Goal: Transaction & Acquisition: Download file/media

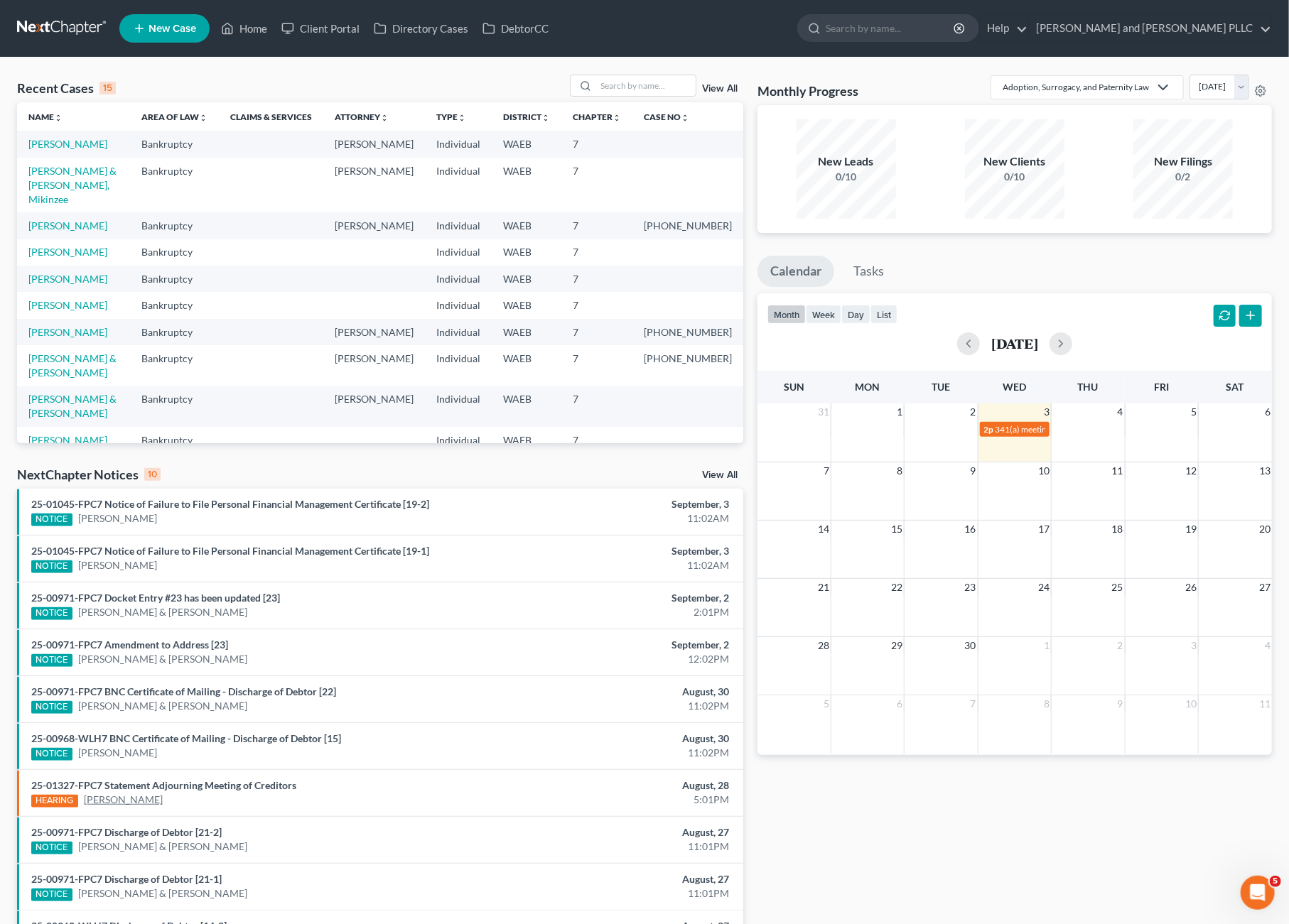
click at [137, 796] on link "[PERSON_NAME]" at bounding box center [123, 799] width 79 height 14
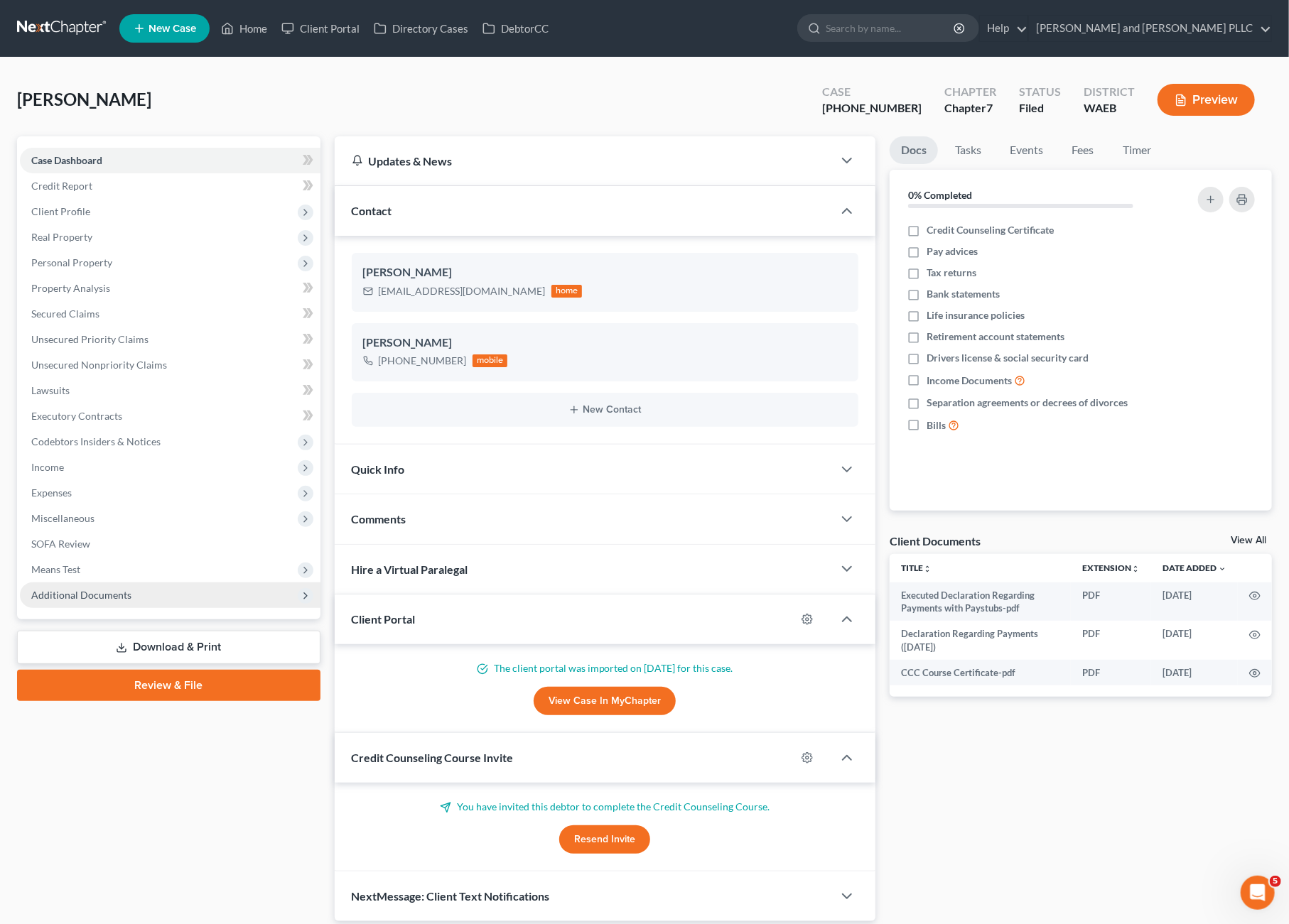
click at [111, 592] on span "Additional Documents" at bounding box center [81, 595] width 100 height 12
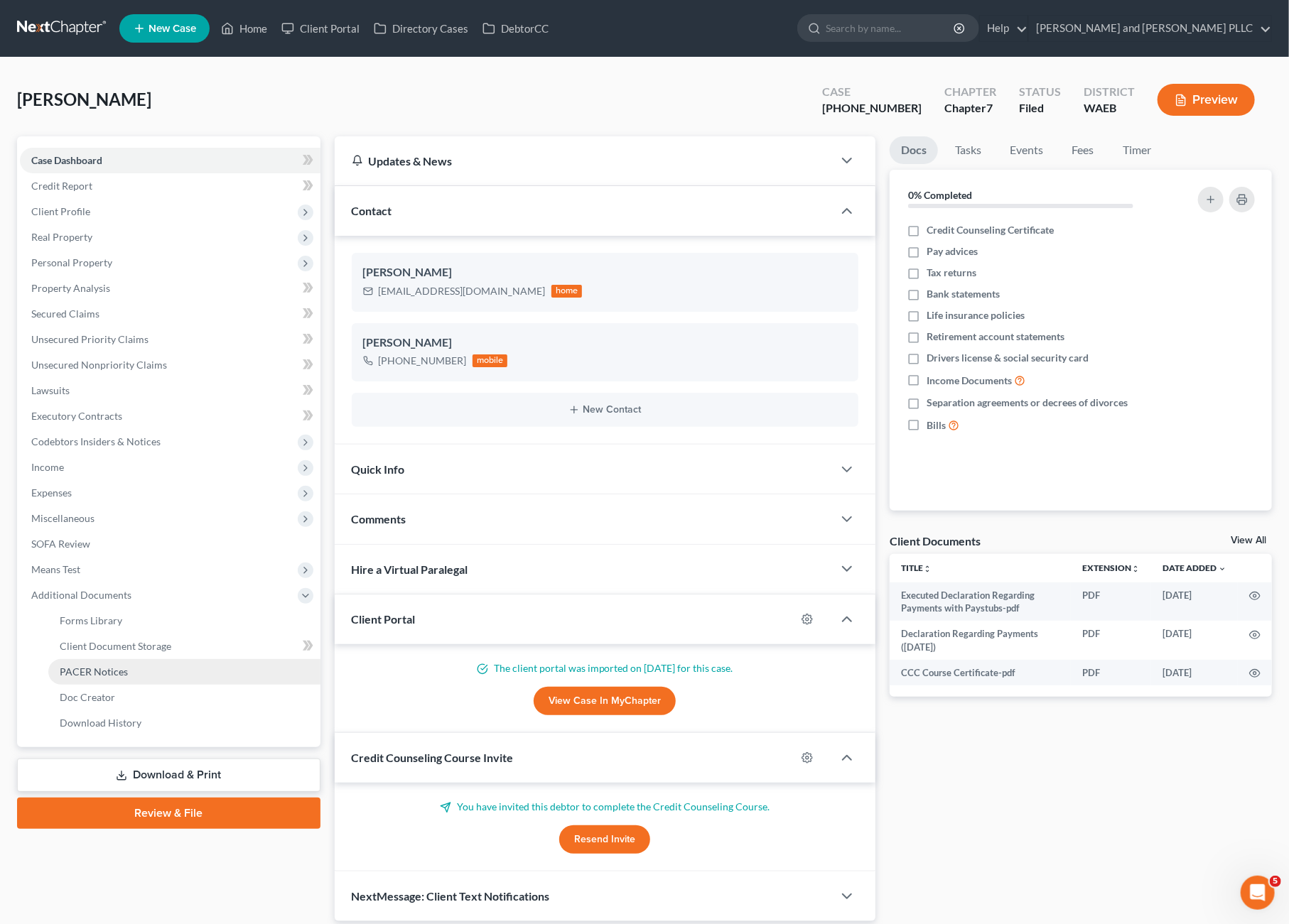
click at [85, 672] on span "PACER Notices" at bounding box center [94, 672] width 68 height 12
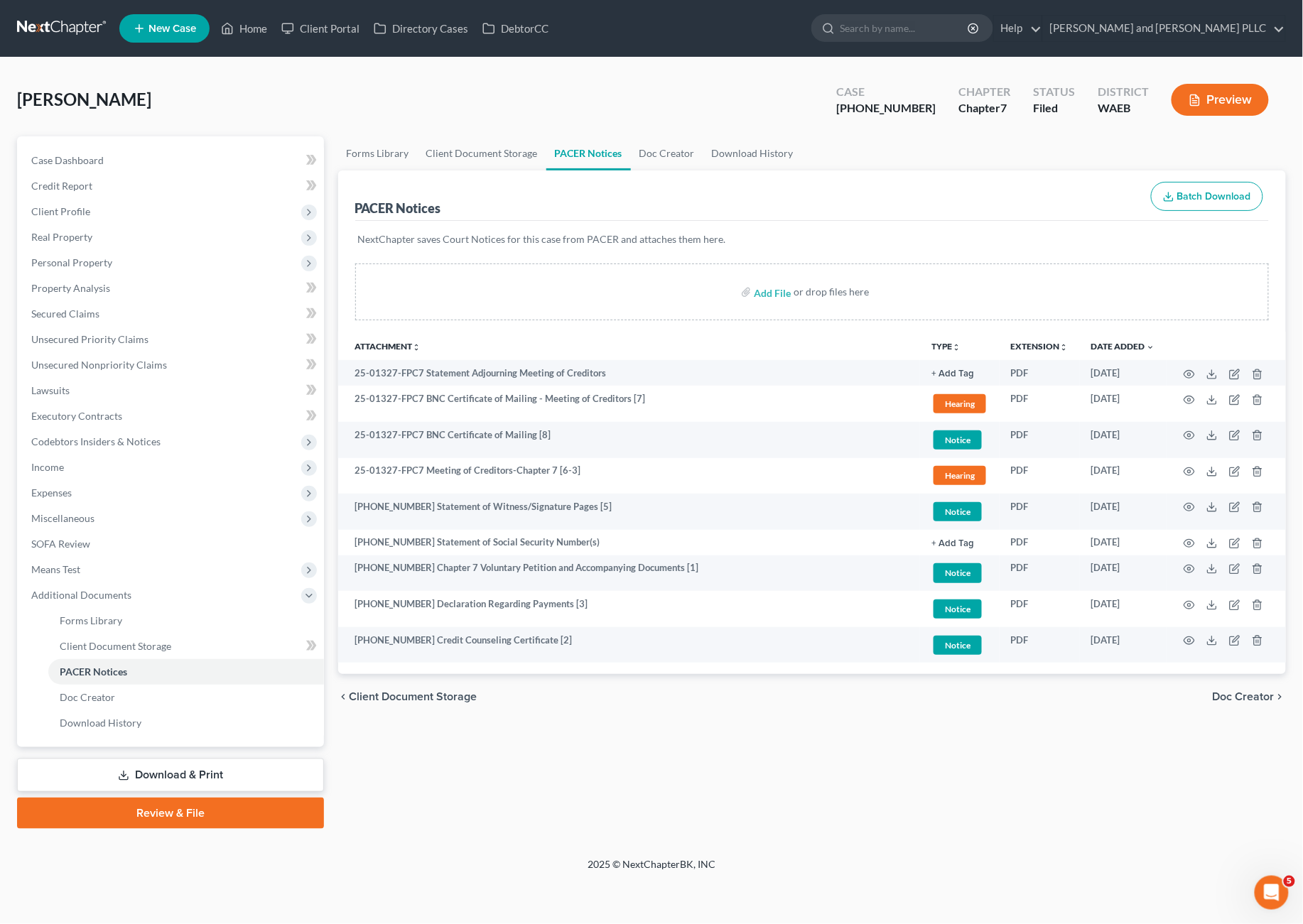
click at [37, 29] on link at bounding box center [62, 28] width 91 height 26
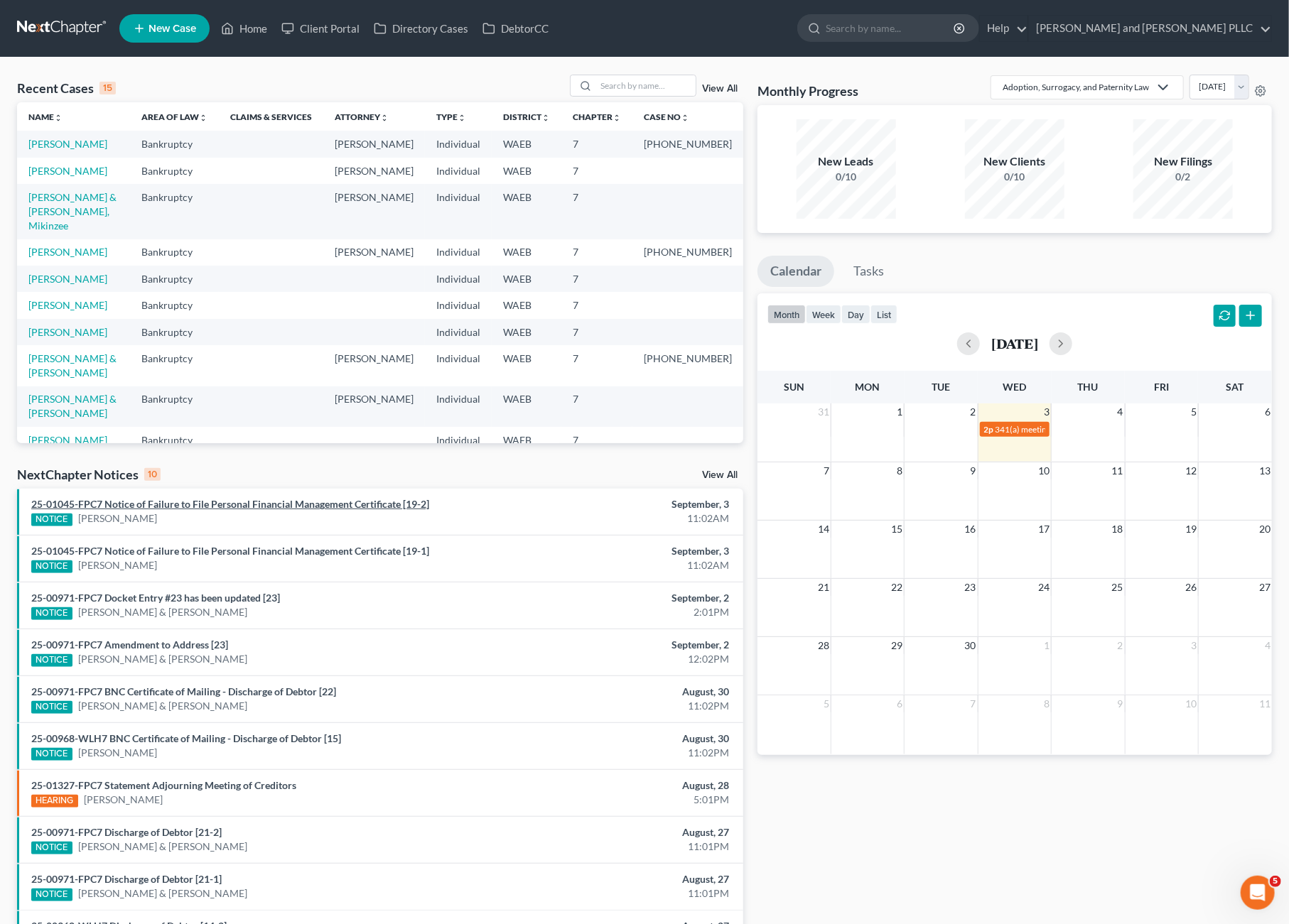
click at [196, 498] on link "25-01045-FPC7 Notice of Failure to File Personal Financial Management Certifica…" at bounding box center [230, 504] width 398 height 12
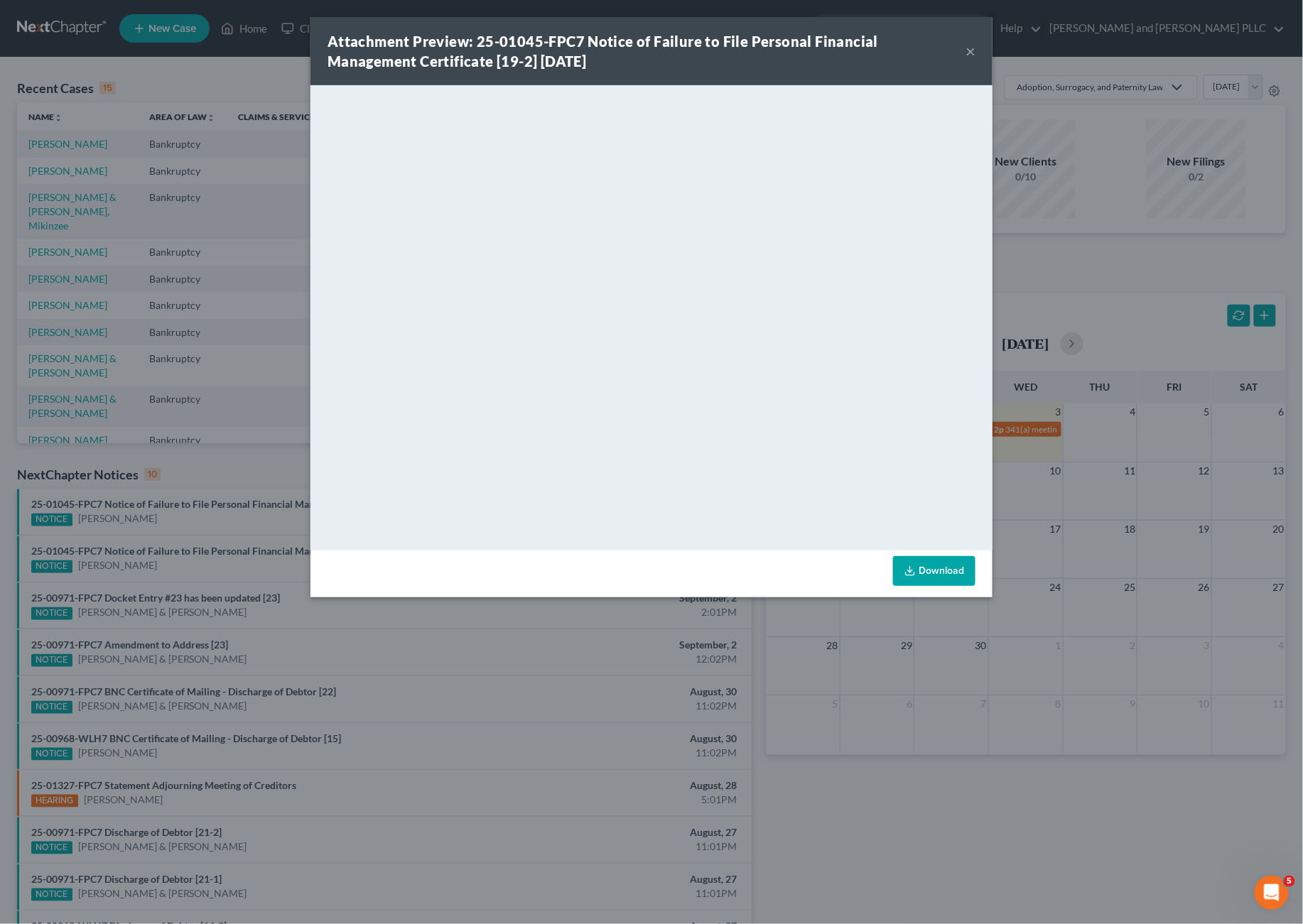
click at [970, 54] on button "×" at bounding box center [970, 51] width 10 height 17
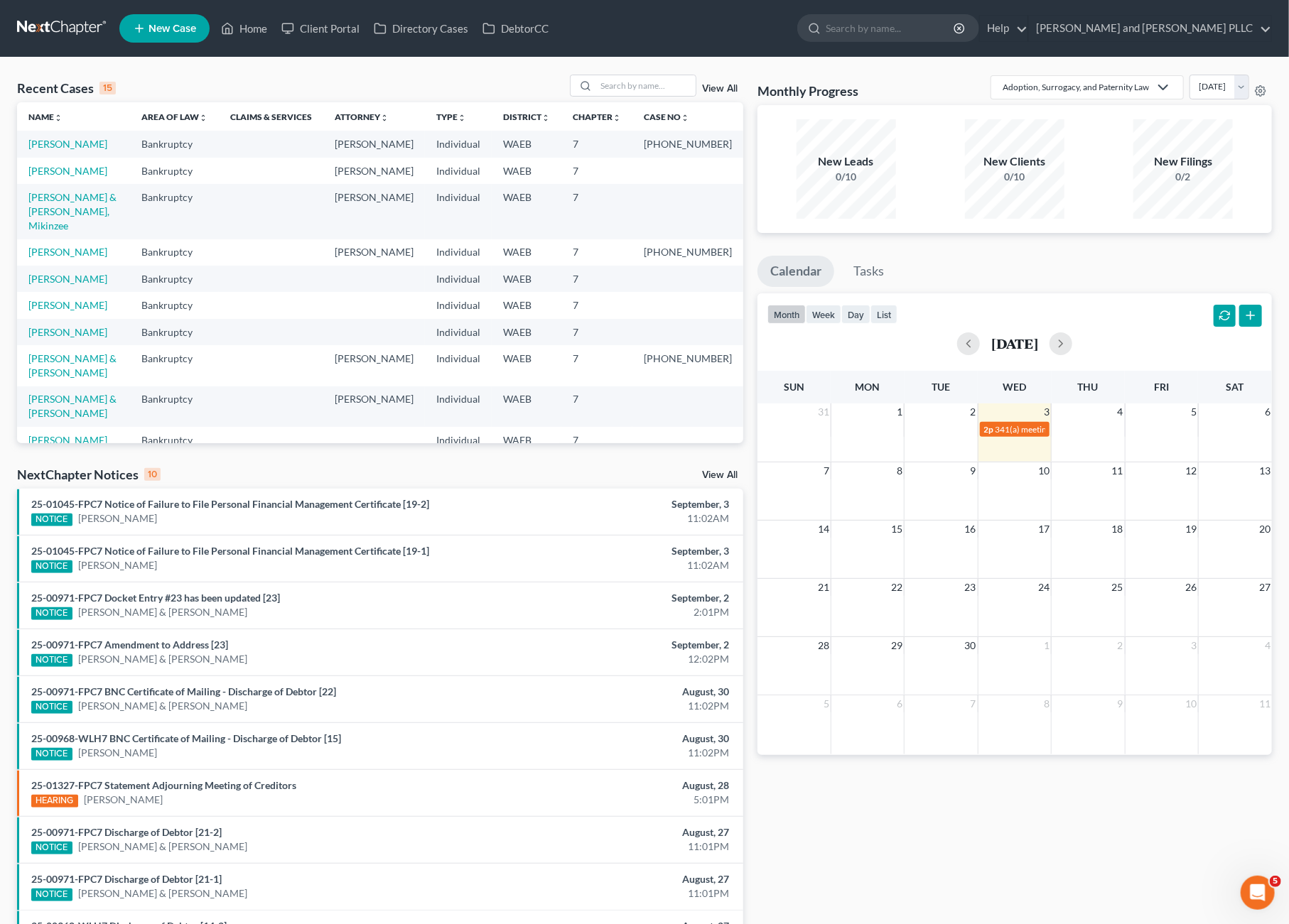
click at [172, 535] on li "25-01045-FPC7 Notice of Failure to File Personal Financial Management Certifica…" at bounding box center [379, 559] width 726 height 47
click at [162, 554] on link "25-01045-FPC7 Notice of Failure to File Personal Financial Management Certifica…" at bounding box center [230, 551] width 398 height 12
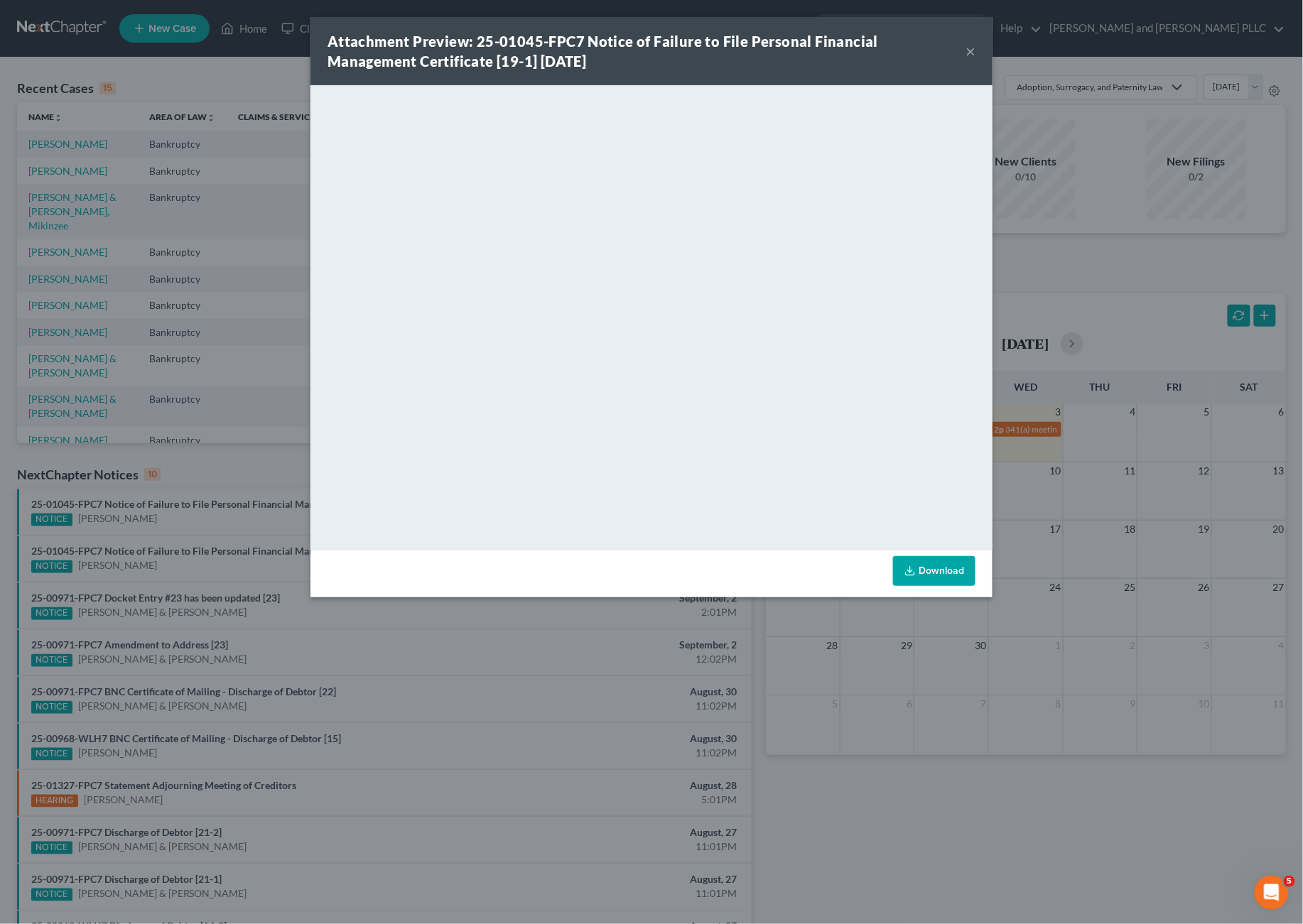
click at [970, 47] on button "×" at bounding box center [970, 51] width 10 height 17
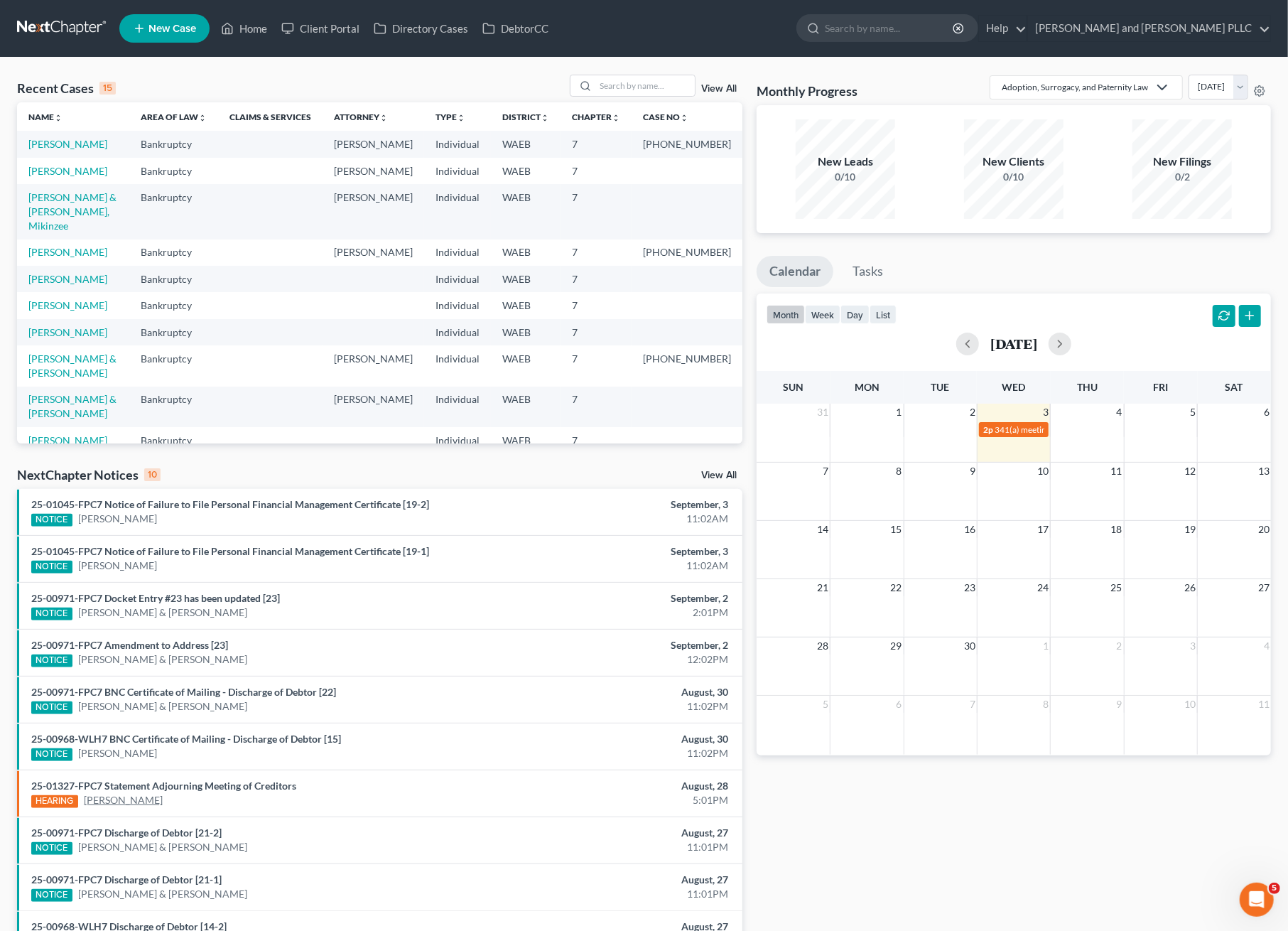
click at [104, 797] on link "[PERSON_NAME]" at bounding box center [123, 800] width 79 height 14
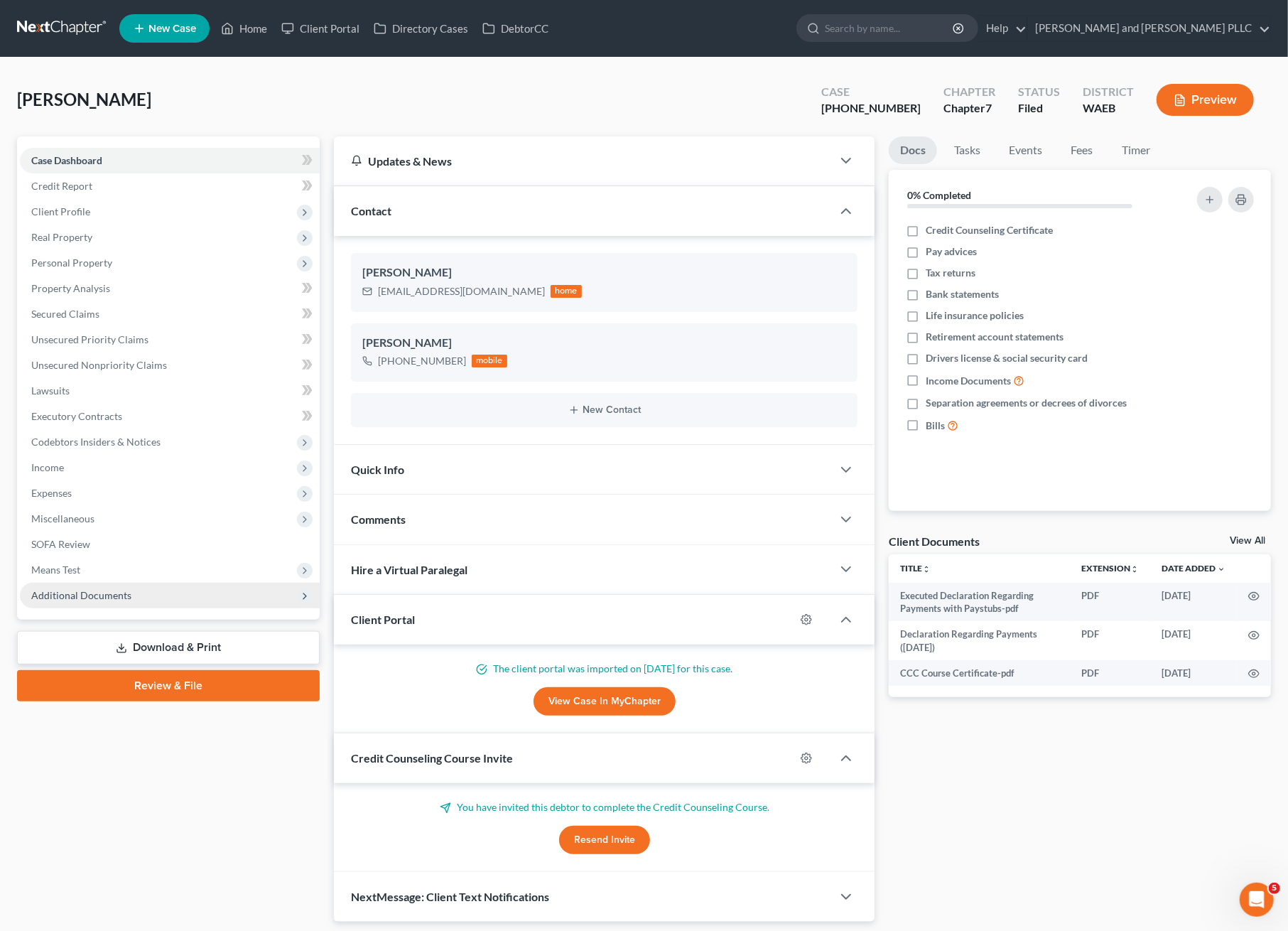
click at [142, 594] on span "Additional Documents" at bounding box center [170, 595] width 300 height 26
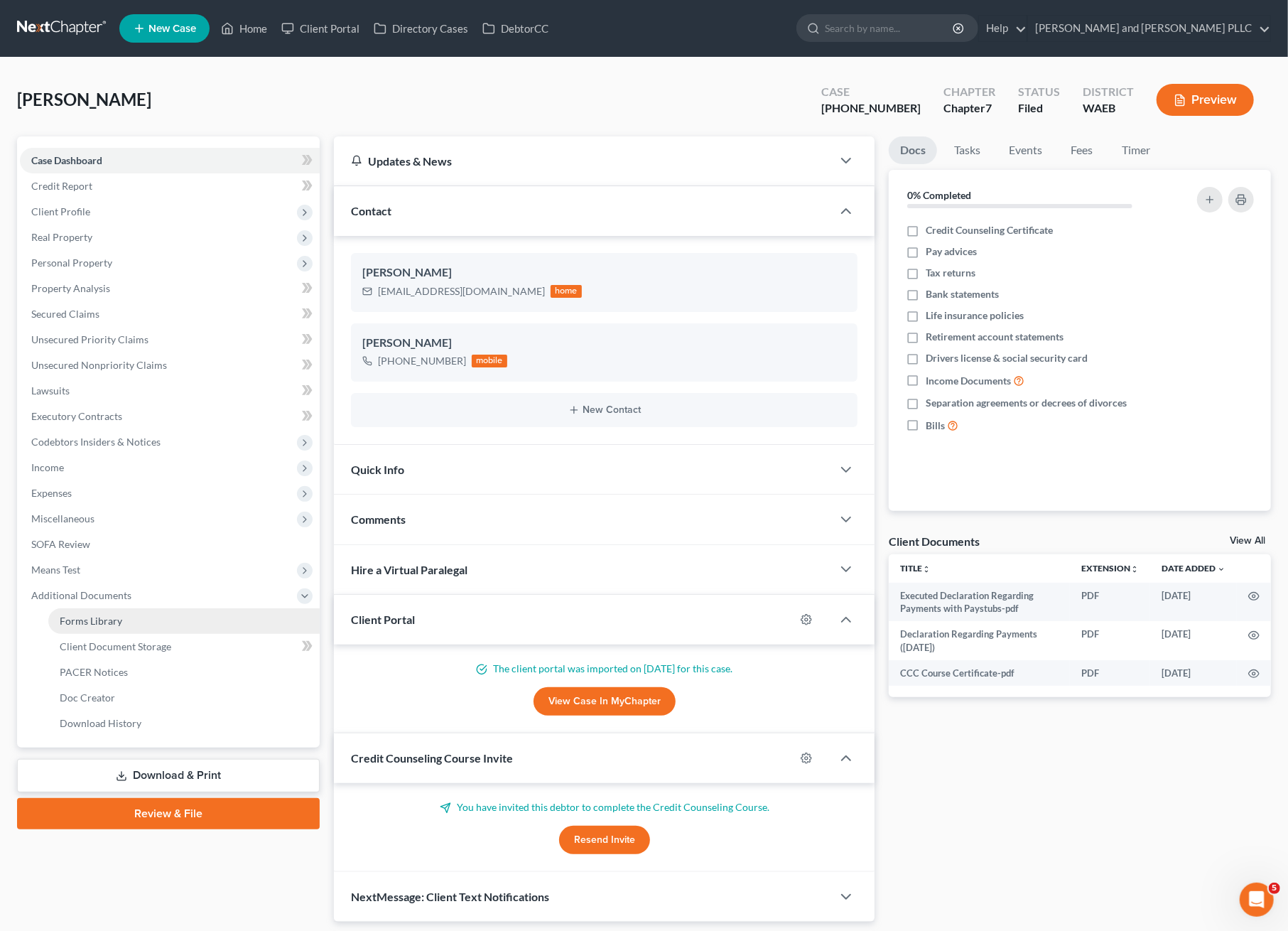
click at [109, 628] on link "Forms Library" at bounding box center [184, 621] width 272 height 26
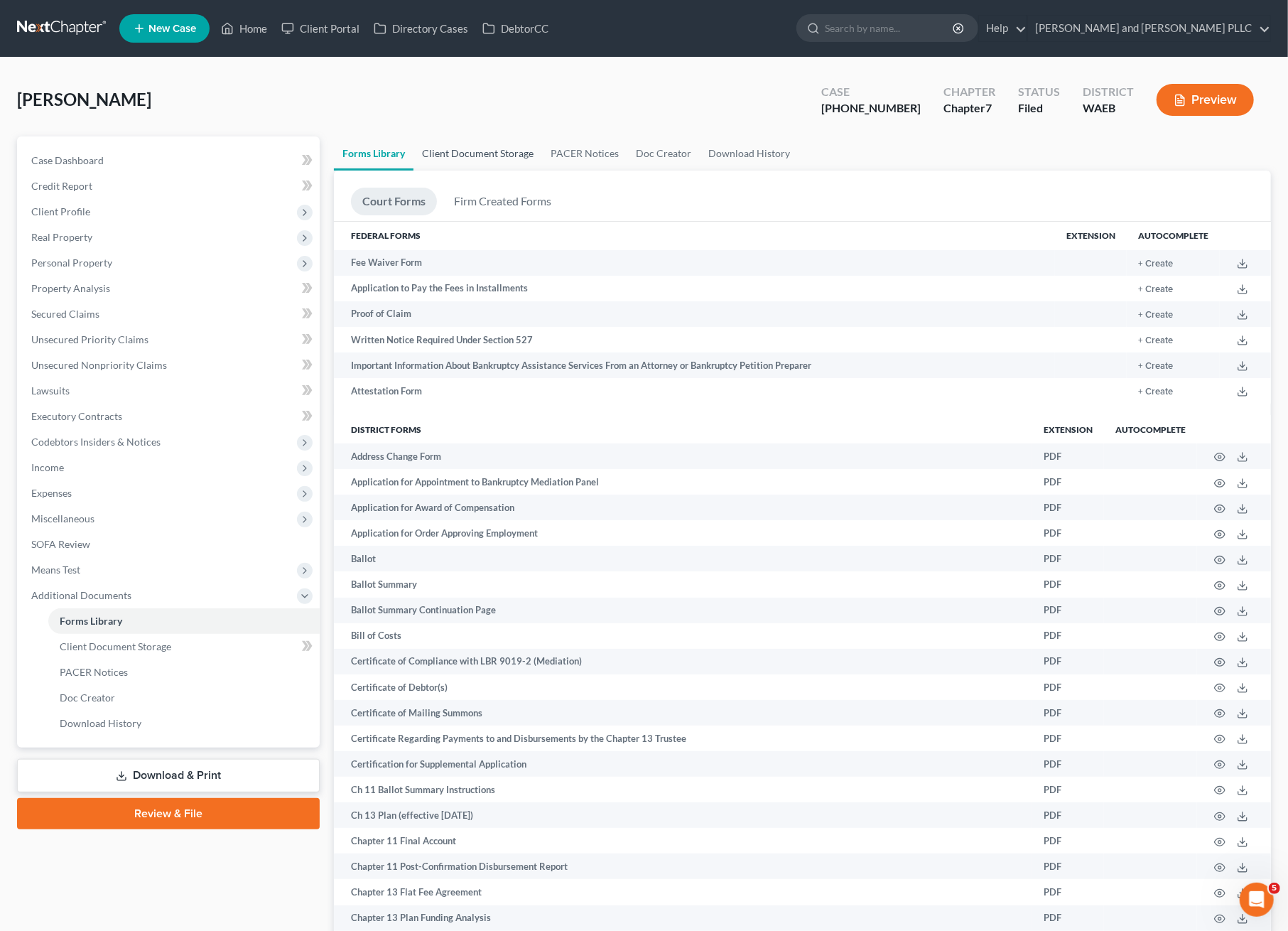
click at [456, 149] on link "Client Document Storage" at bounding box center [478, 154] width 128 height 34
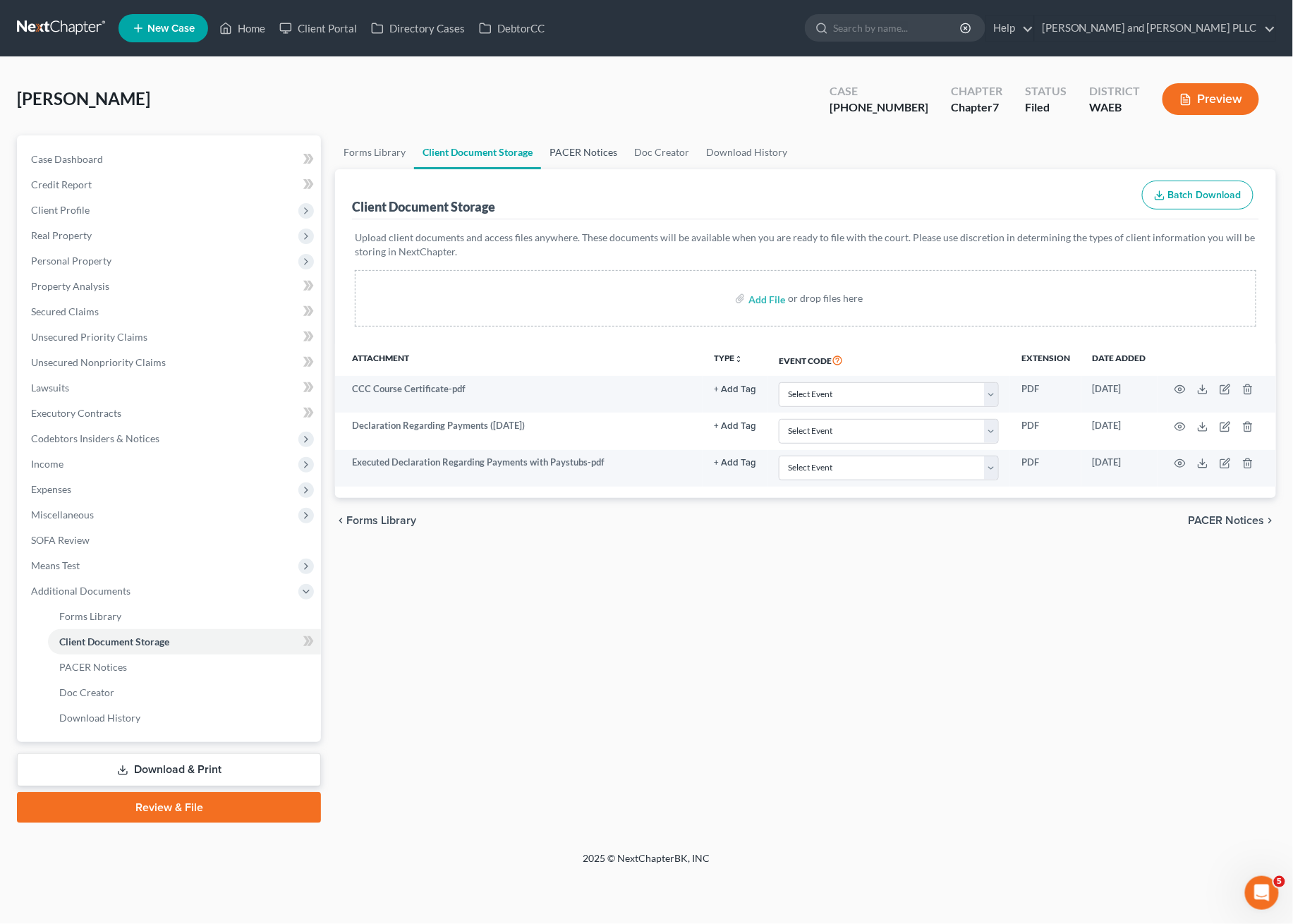
click at [583, 152] on link "PACER Notices" at bounding box center [583, 152] width 84 height 34
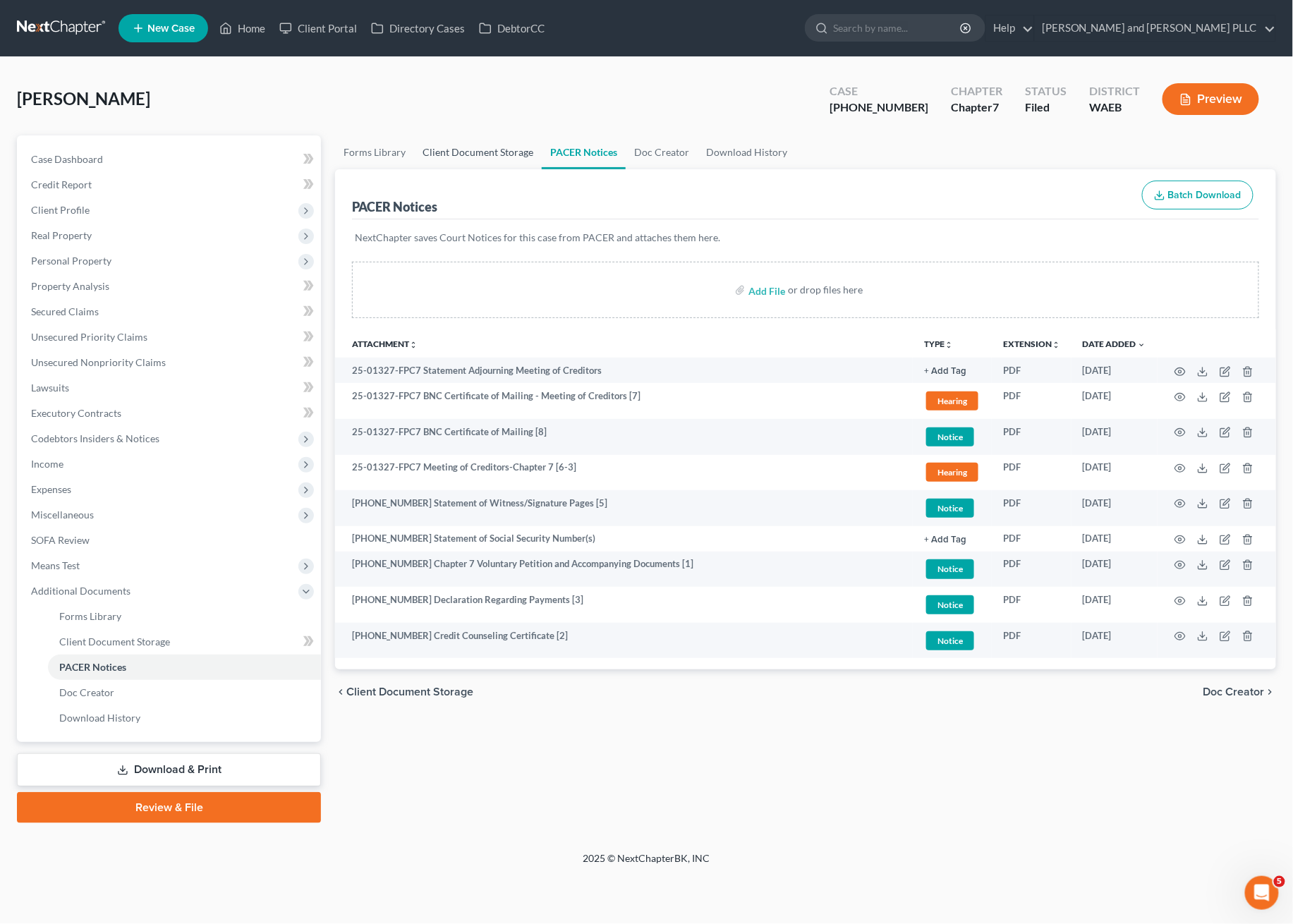
click at [501, 159] on link "Client Document Storage" at bounding box center [478, 152] width 128 height 34
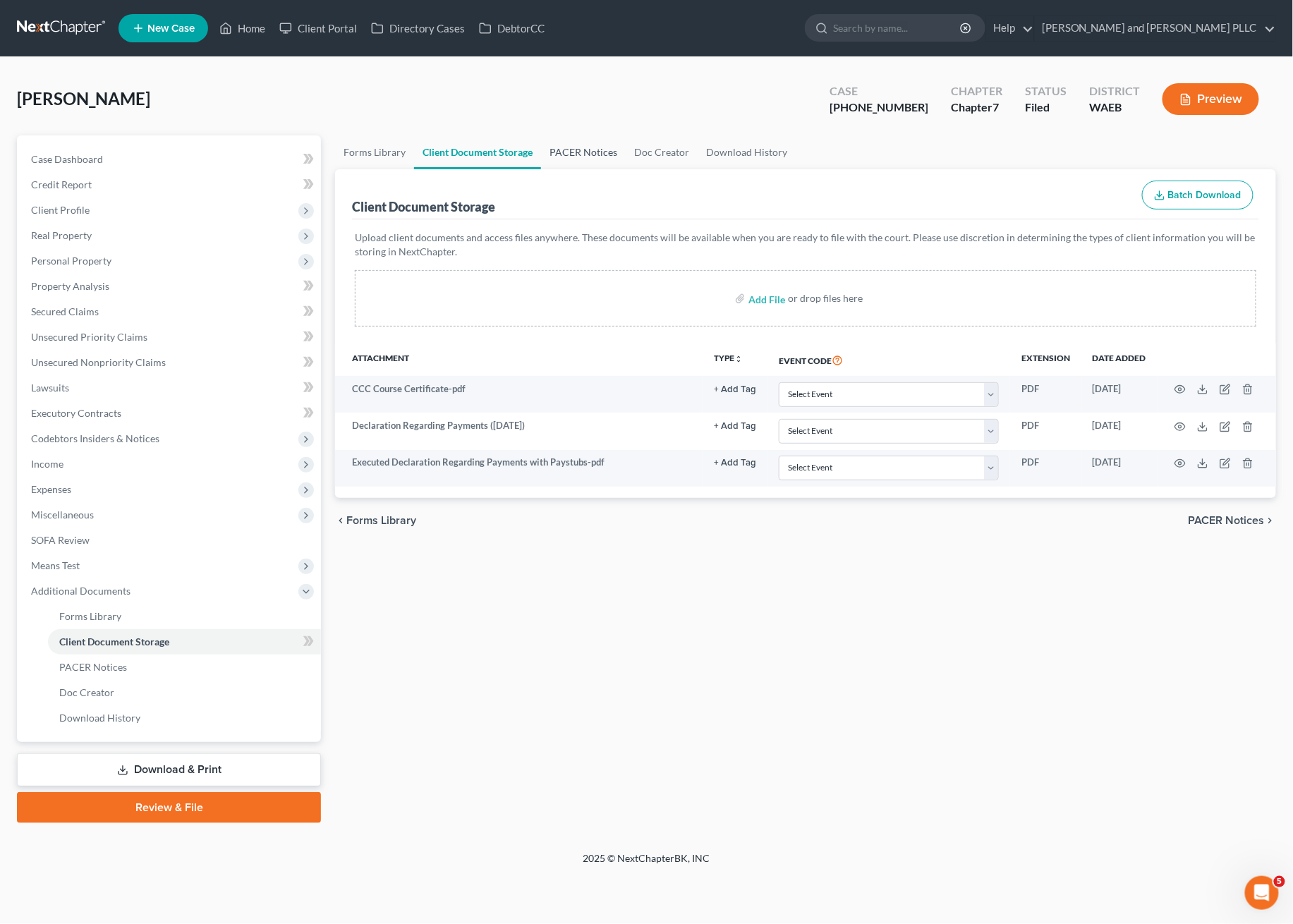
click at [584, 151] on link "PACER Notices" at bounding box center [583, 152] width 84 height 34
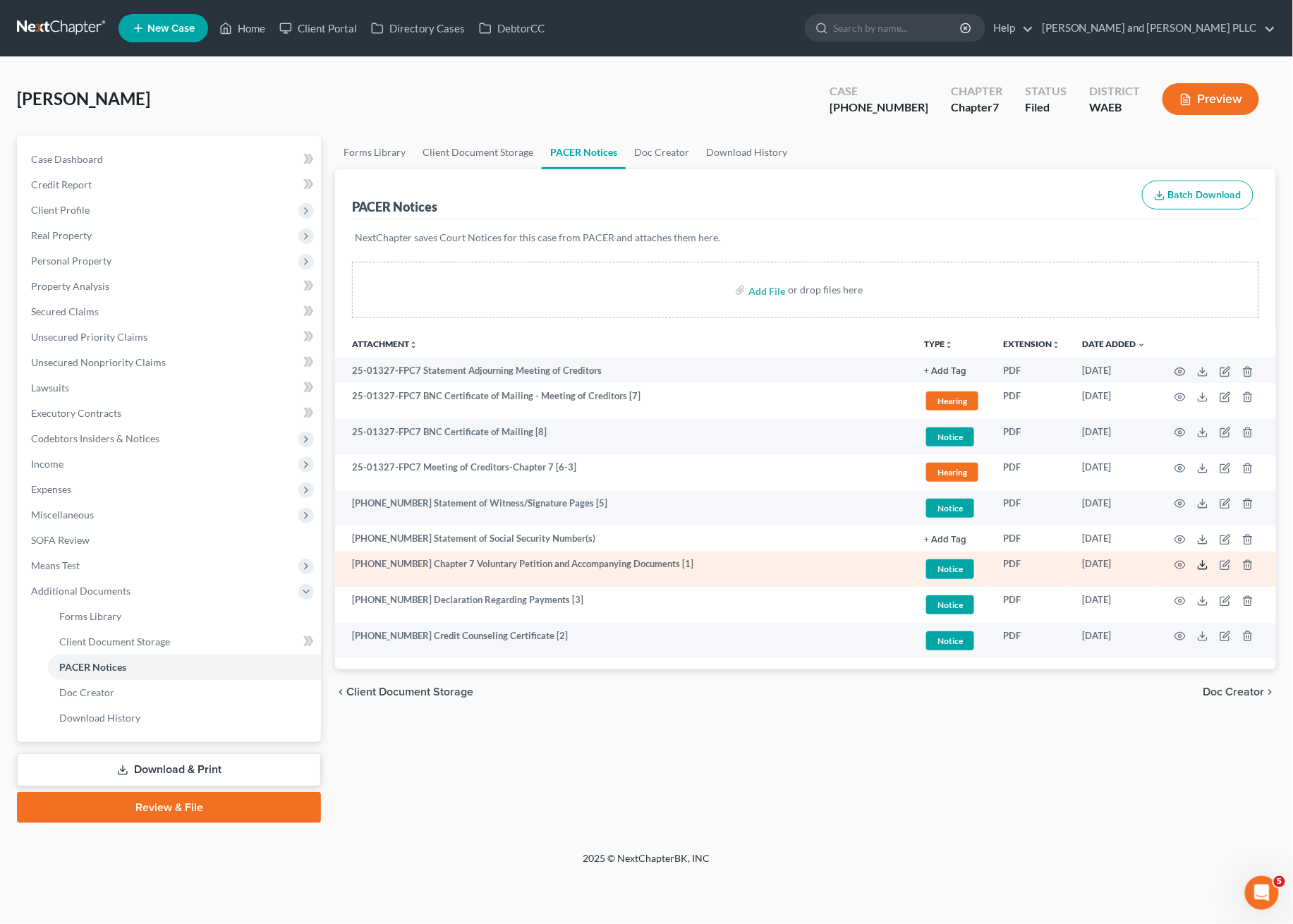
click at [1201, 564] on polyline at bounding box center [1203, 565] width 5 height 2
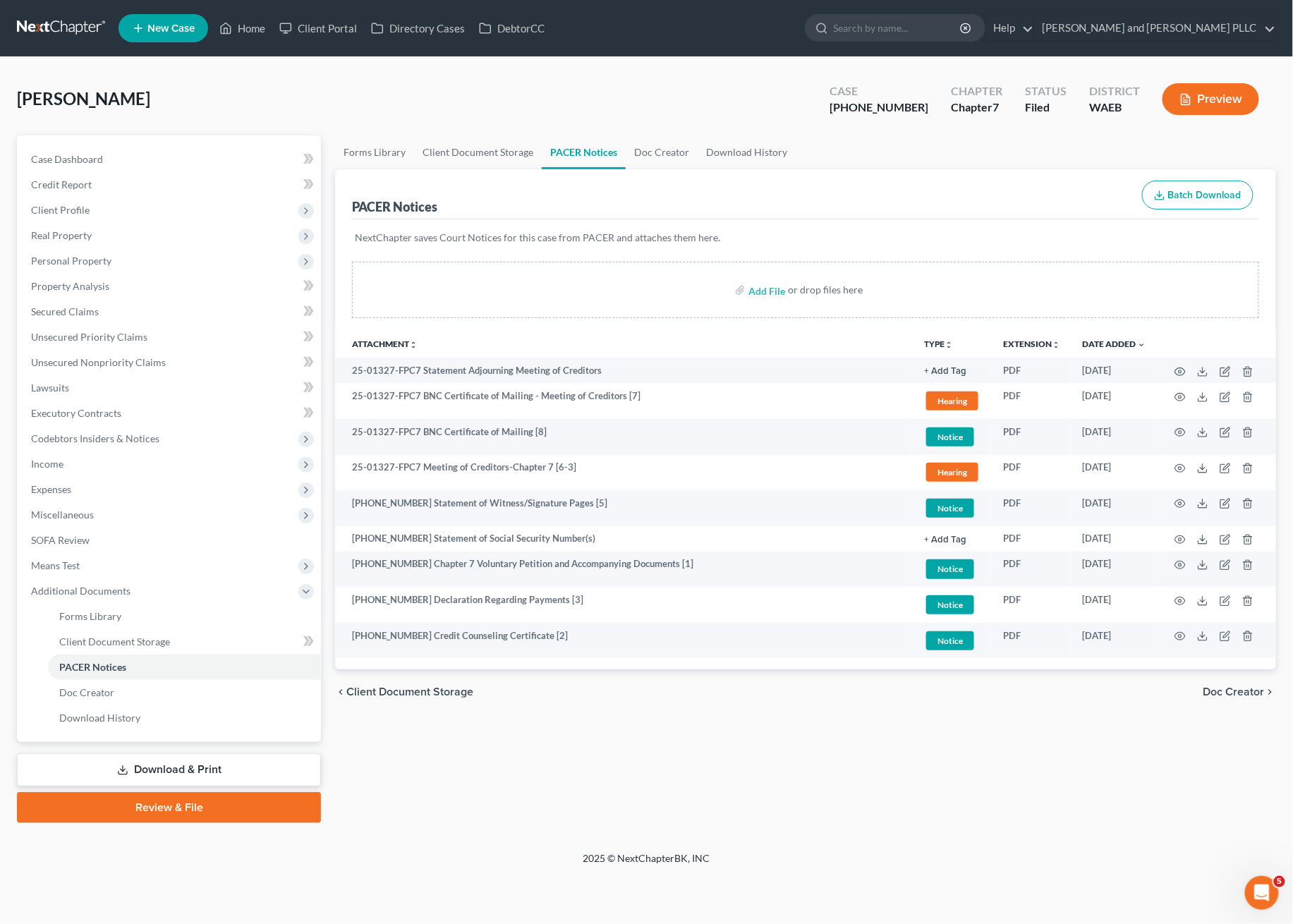
click at [858, 202] on div "PACER Notices Batch Download" at bounding box center [806, 194] width 907 height 51
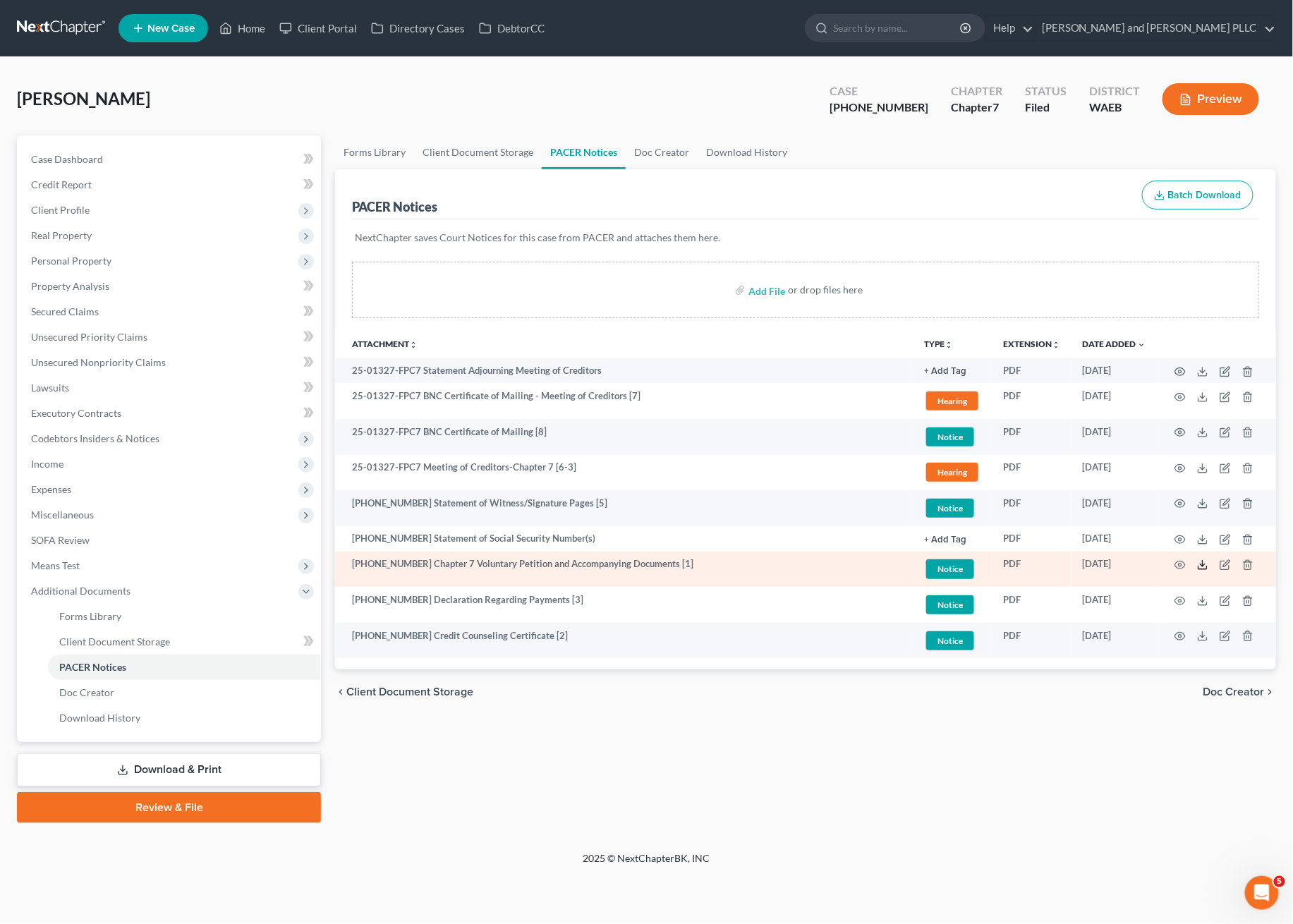
click at [1202, 563] on icon at bounding box center [1202, 564] width 11 height 11
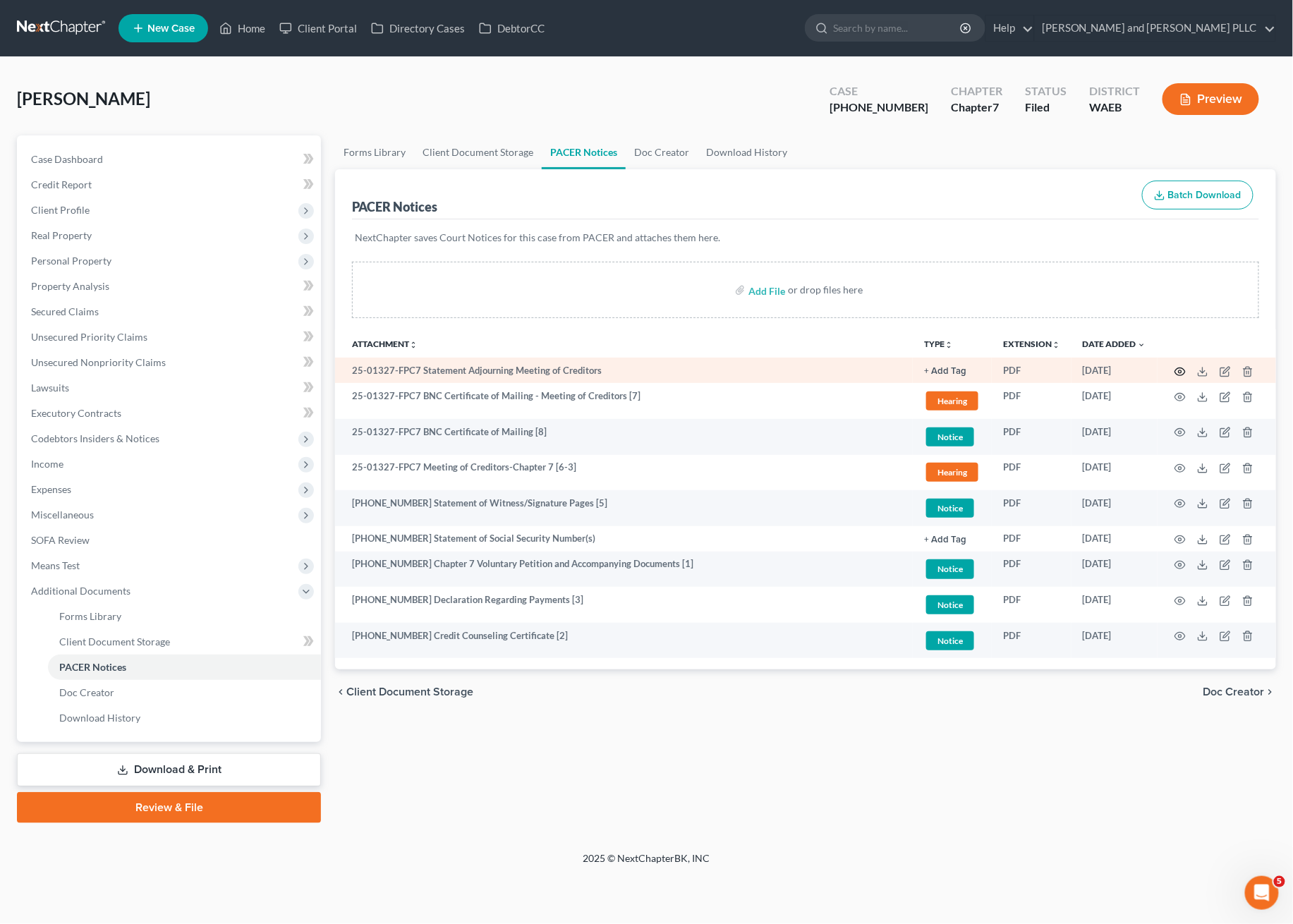
click at [1176, 372] on icon "button" at bounding box center [1180, 371] width 10 height 8
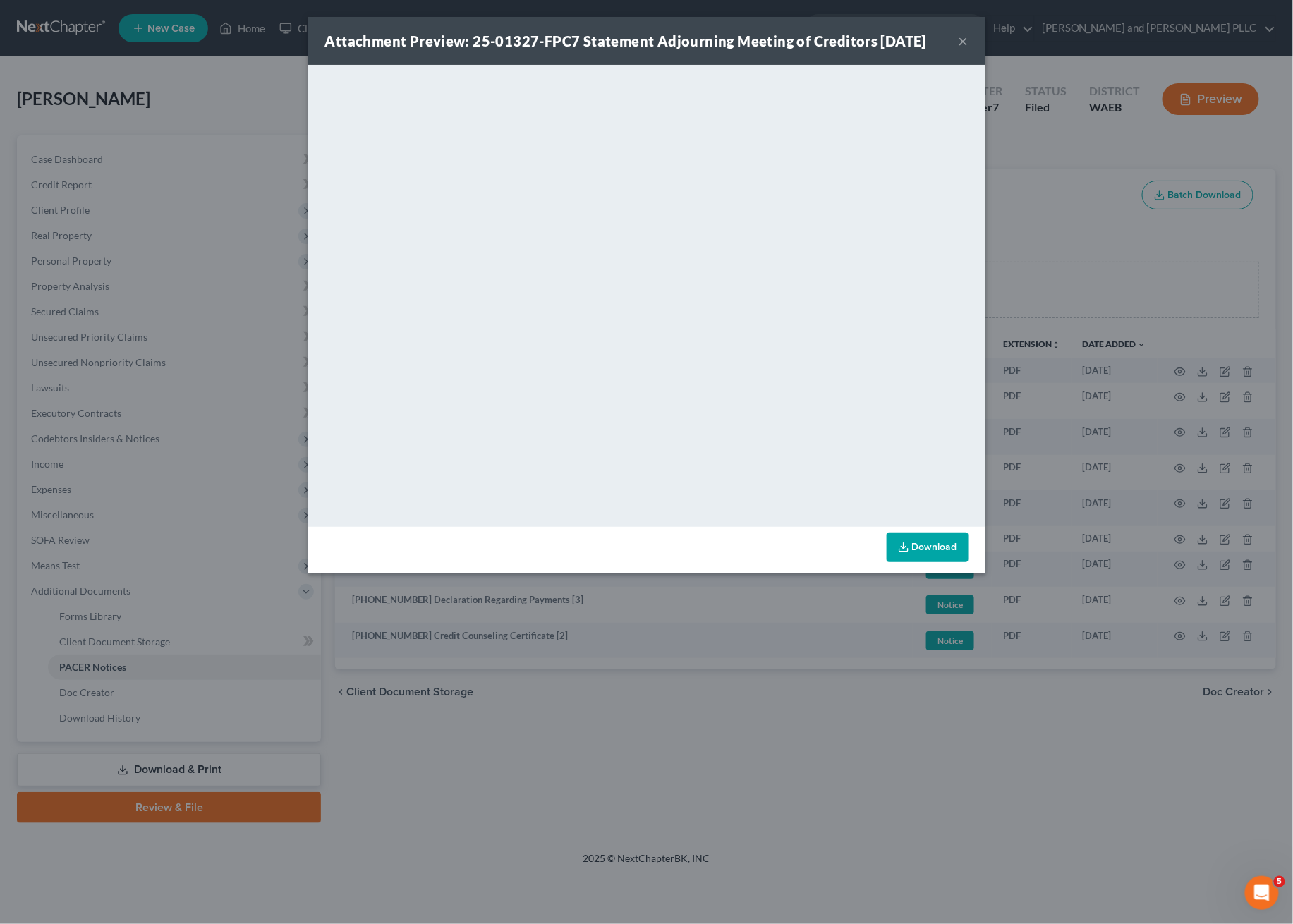
drag, startPoint x: 965, startPoint y: 39, endPoint x: 955, endPoint y: 21, distance: 20.6
click at [965, 38] on button "×" at bounding box center [963, 40] width 10 height 17
